Goal: Use online tool/utility: Utilize a website feature to perform a specific function

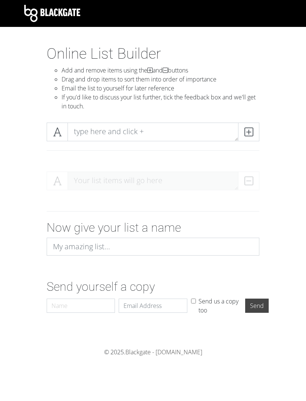
click at [244, 129] on span at bounding box center [248, 132] width 21 height 19
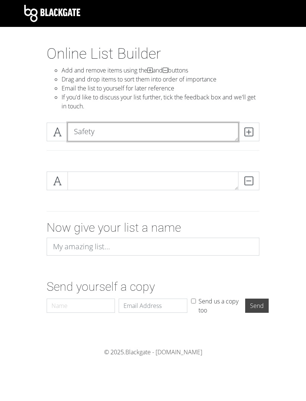
type textarea "Safety"
click at [250, 132] on icon at bounding box center [249, 131] width 9 height 7
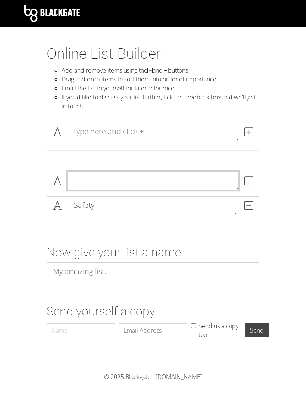
click at [194, 177] on textarea at bounding box center [153, 180] width 171 height 19
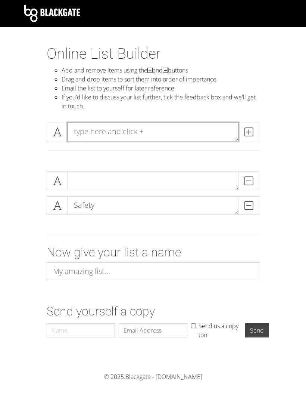
click at [200, 132] on textarea at bounding box center [153, 132] width 171 height 19
type textarea "Availability"
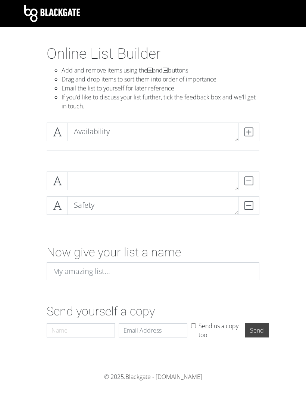
click at [247, 132] on icon at bounding box center [249, 131] width 9 height 7
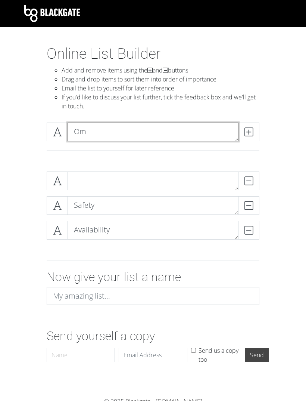
type textarea "O"
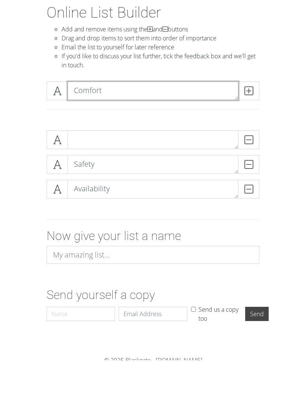
type textarea "Comfort"
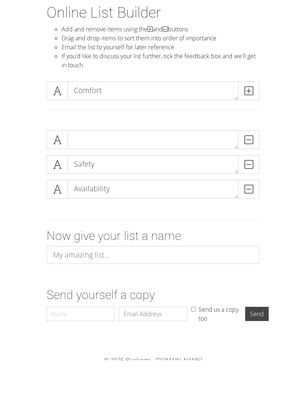
click at [247, 128] on icon at bounding box center [249, 131] width 9 height 7
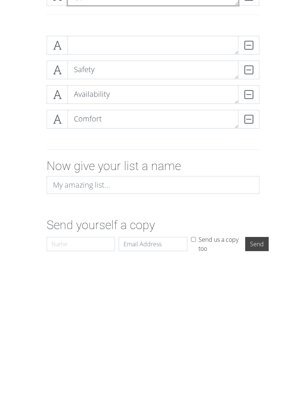
scroll to position [20, 0]
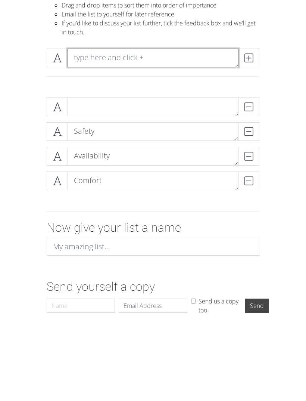
type textarea "ㅂ"
type textarea "Accesibility"
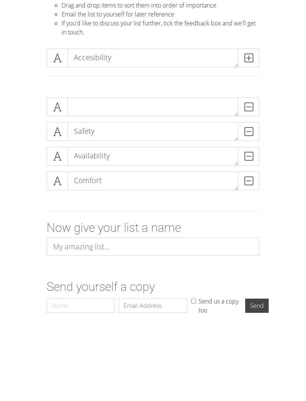
click at [248, 108] on icon at bounding box center [249, 111] width 9 height 7
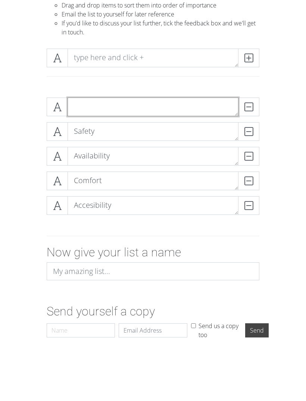
click at [198, 151] on textarea at bounding box center [153, 160] width 171 height 19
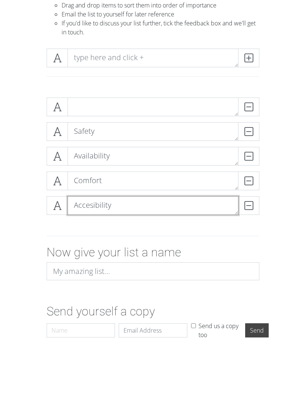
click at [173, 250] on textarea "Accesibility" at bounding box center [153, 259] width 171 height 19
type textarea "Accessibility"
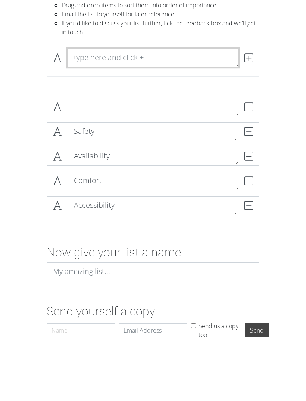
click at [210, 102] on textarea at bounding box center [153, 111] width 171 height 19
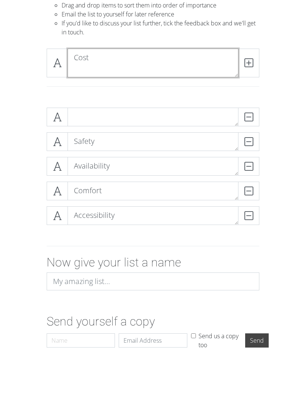
scroll to position [0, 0]
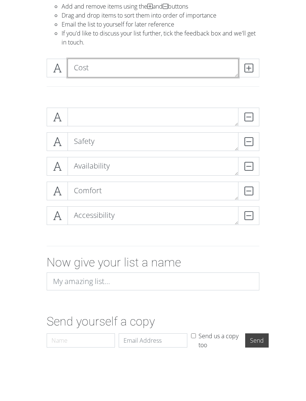
type textarea "Cost"
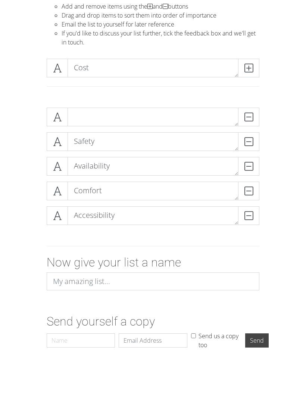
click at [246, 108] on icon at bounding box center [249, 111] width 9 height 7
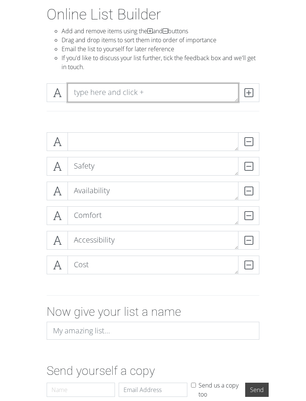
scroll to position [43, 0]
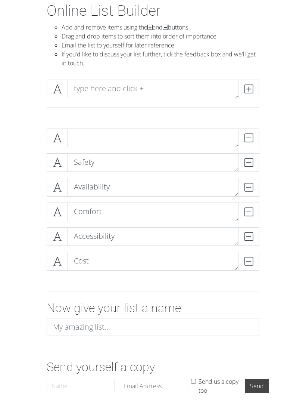
click at [1, 178] on form "DELETE Safety DELETE Availability DELETE Comfort DELETE Accessibility DELETE Co…" at bounding box center [153, 261] width 306 height 276
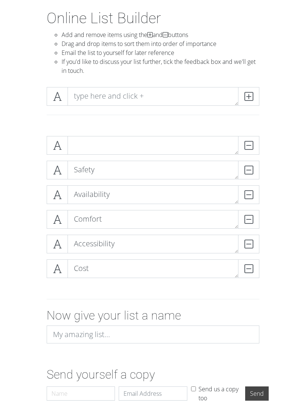
scroll to position [32, 0]
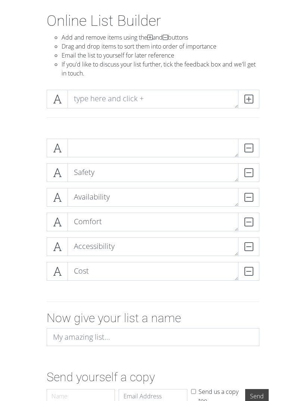
click at [186, 400] on section "Online List Builder Add and remove items using the and buttons Drag and drop it…" at bounding box center [153, 225] width 306 height 426
click at [2, 276] on form "DELETE Safety DELETE Availability DELETE Comfort DELETE Accessibility DELETE Co…" at bounding box center [153, 271] width 306 height 276
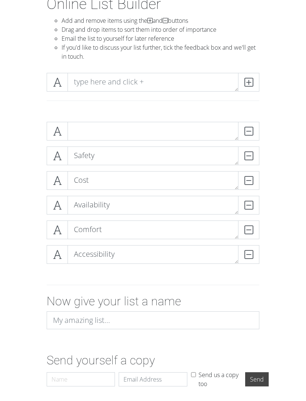
scroll to position [50, 0]
click at [7, 151] on form "DELETE Safety DELETE Cost DELETE Availability DELETE Comfort DELETE Accessibili…" at bounding box center [153, 254] width 306 height 276
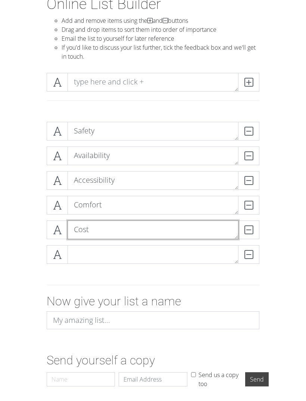
click at [100, 234] on textarea "Cost" at bounding box center [153, 229] width 171 height 19
click at [27, 211] on div "Safety DELETE Availability DELETE Accessibility DELETE Comfort DELETE Cost DELE…" at bounding box center [153, 196] width 269 height 160
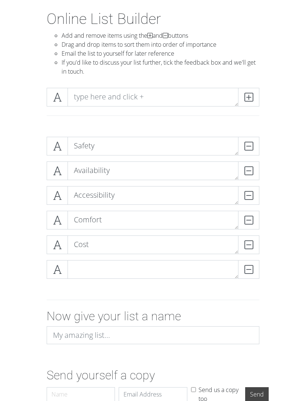
scroll to position [35, 0]
click at [125, 249] on textarea "Cost" at bounding box center [153, 244] width 171 height 19
click at [297, 154] on form "Safety DELETE Availability DELETE Accessibility DELETE Comfort DELETE Cost DELE…" at bounding box center [153, 269] width 306 height 276
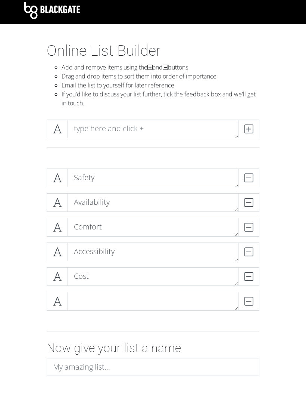
scroll to position [0, 0]
